Goal: Task Accomplishment & Management: Manage account settings

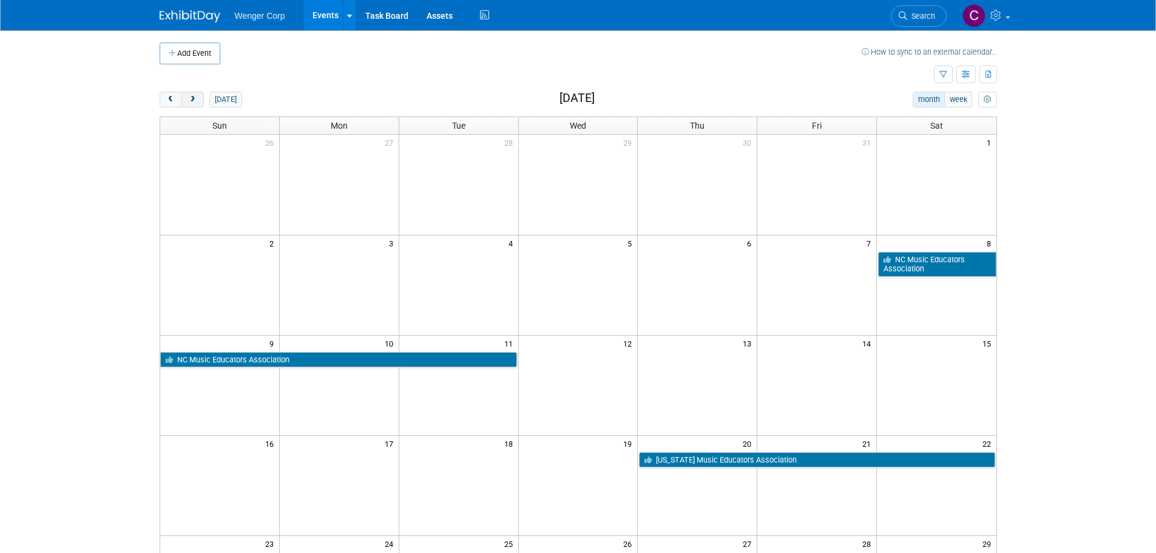
click at [199, 96] on button "next" at bounding box center [193, 100] width 22 height 16
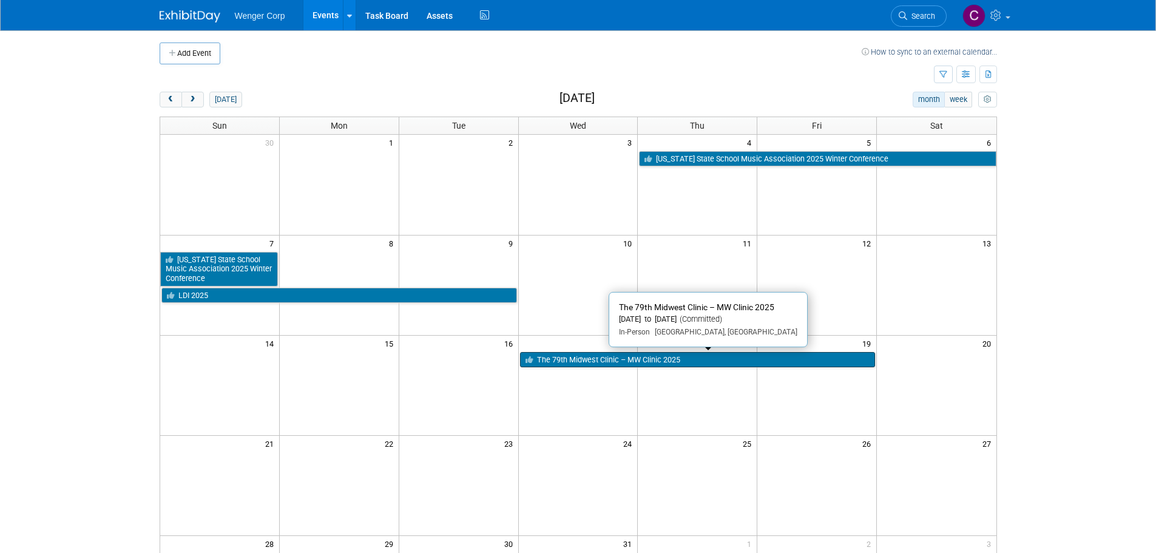
click at [596, 360] on link "The 79th Midwest Clinic – MW Clinic 2025" at bounding box center [698, 360] width 356 height 16
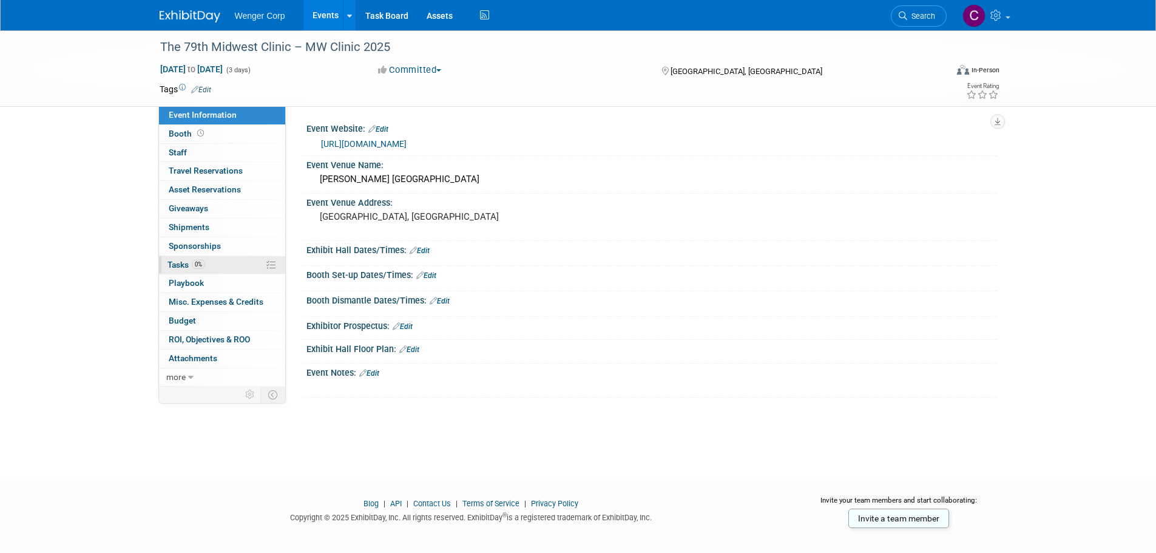
click at [182, 260] on span "Tasks 0%" at bounding box center [187, 265] width 38 height 10
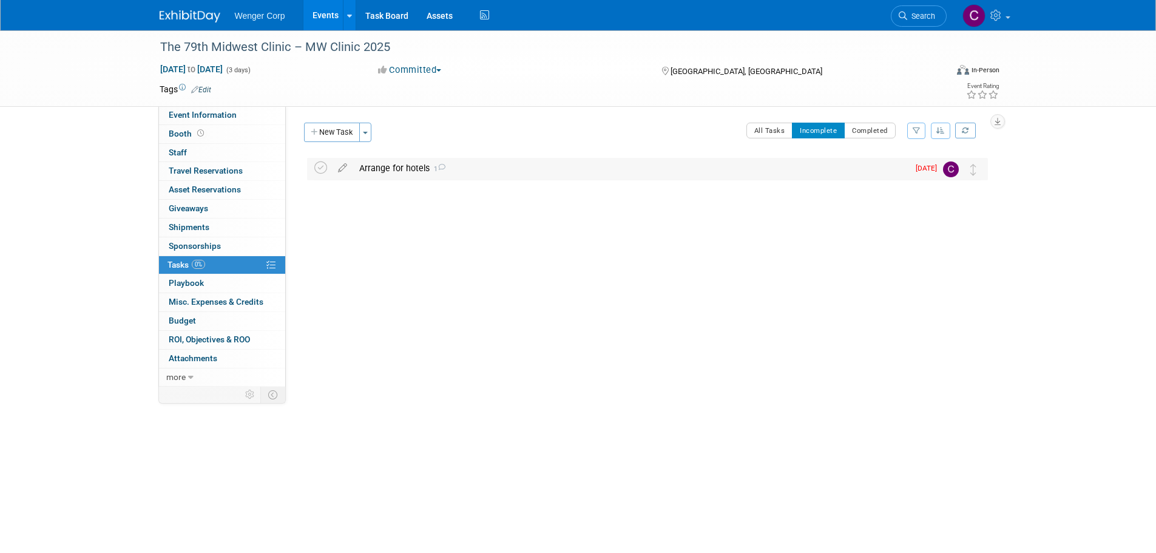
click at [375, 165] on div "Arrange for hotels 1" at bounding box center [630, 168] width 555 height 21
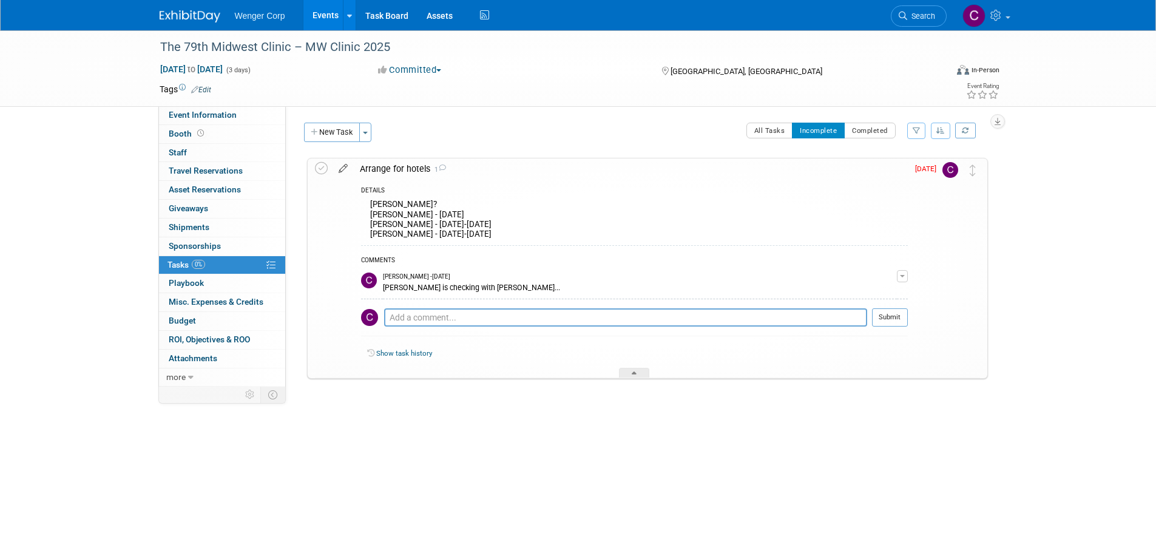
click at [342, 165] on icon at bounding box center [343, 165] width 21 height 15
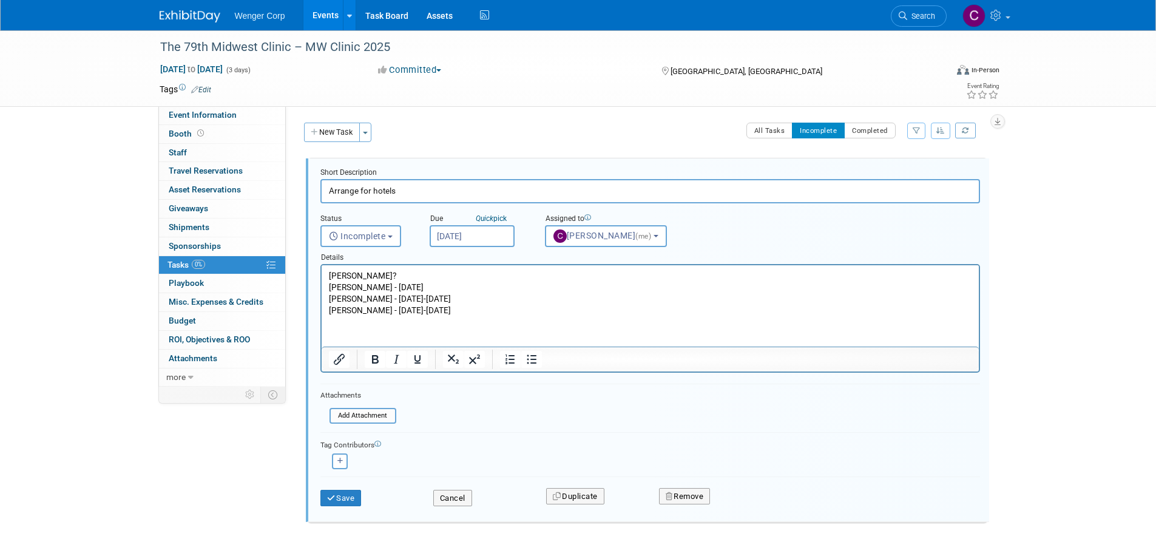
click at [400, 189] on input "Arrange for hotels" at bounding box center [651, 191] width 660 height 24
click at [405, 189] on input "Arrange for hotels" at bounding box center [651, 191] width 660 height 24
type input "Arrange for hotels - finalize by [DATE] (do have up to 72 hours prior to cancel)"
click at [496, 230] on input "[DATE]" at bounding box center [472, 236] width 85 height 22
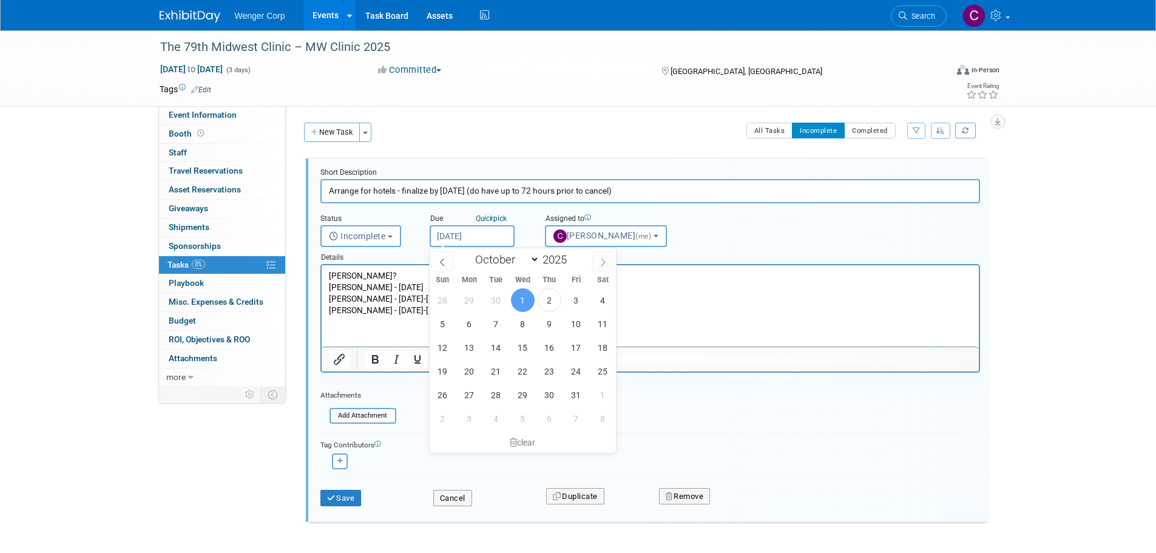
click at [602, 255] on span at bounding box center [604, 261] width 22 height 21
select select "10"
click at [525, 322] on span "5" at bounding box center [523, 324] width 24 height 24
type input "[DATE]"
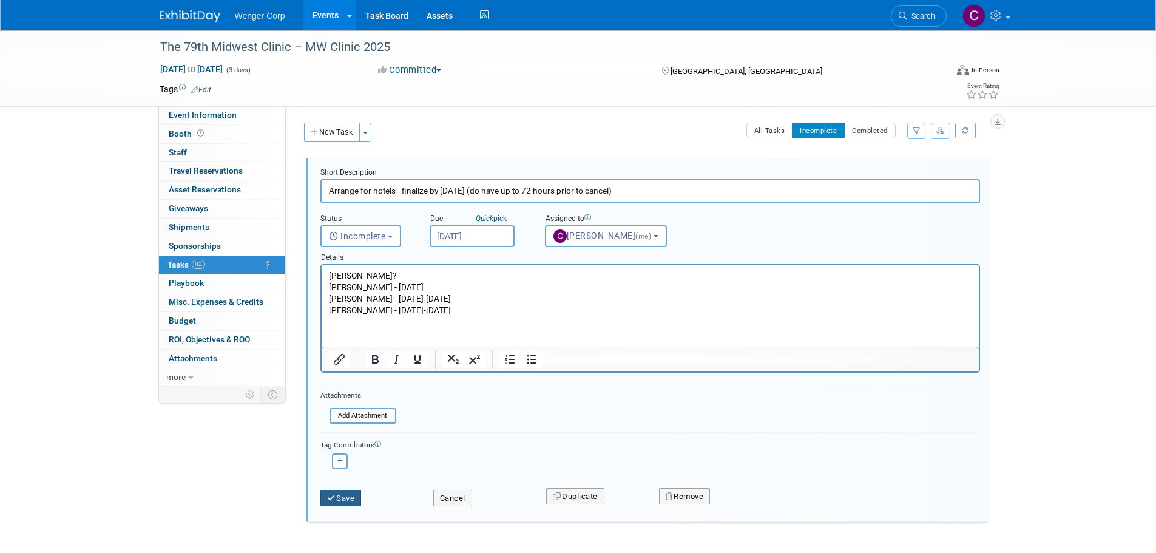
click at [345, 499] on button "Save" at bounding box center [341, 498] width 41 height 17
